Goal: Information Seeking & Learning: Learn about a topic

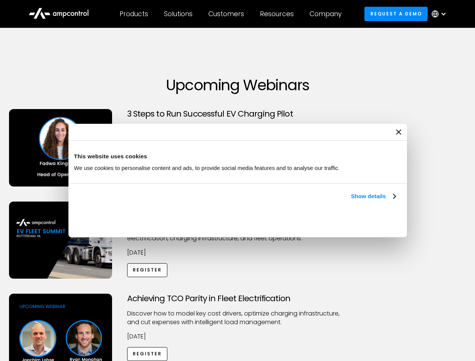
click at [351, 201] on link "Show details" at bounding box center [373, 196] width 44 height 9
click at [0, 0] on div "Necessary cookies help make a website usable by enabling basic functions like p…" at bounding box center [0, 0] width 0 height 0
